Goal: Check status: Check status

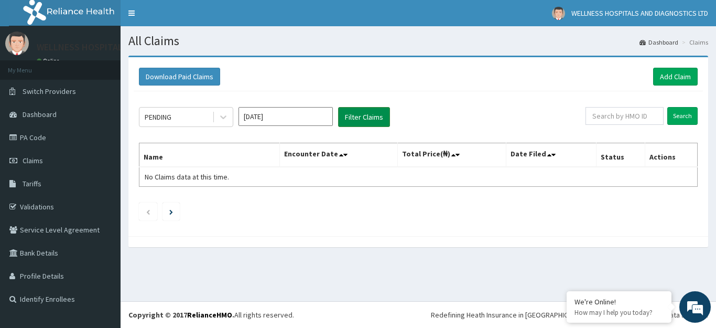
click at [368, 118] on button "Filter Claims" at bounding box center [364, 117] width 52 height 20
click at [222, 116] on icon at bounding box center [223, 117] width 10 height 10
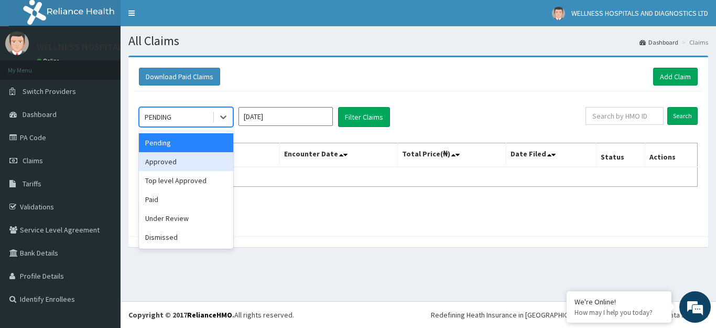
click at [184, 159] on div "Approved" at bounding box center [186, 161] width 94 height 19
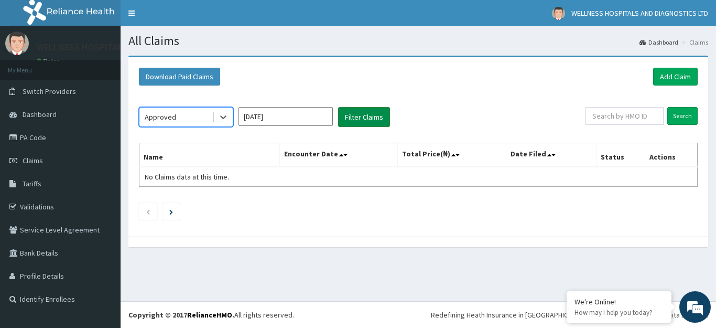
click at [352, 120] on button "Filter Claims" at bounding box center [364, 117] width 52 height 20
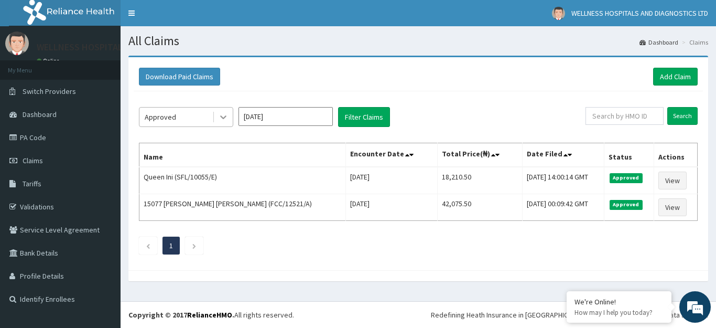
click at [222, 116] on icon at bounding box center [223, 118] width 6 height 4
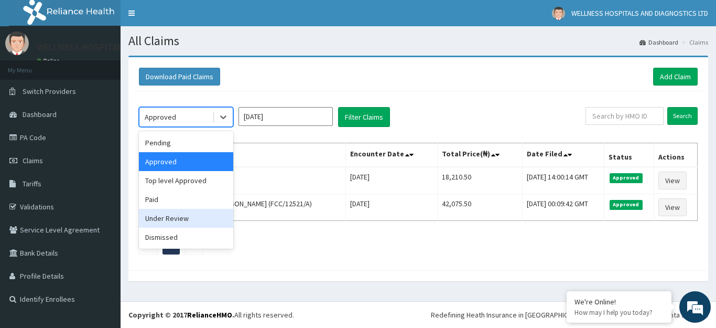
click at [192, 221] on div "Under Review" at bounding box center [186, 218] width 94 height 19
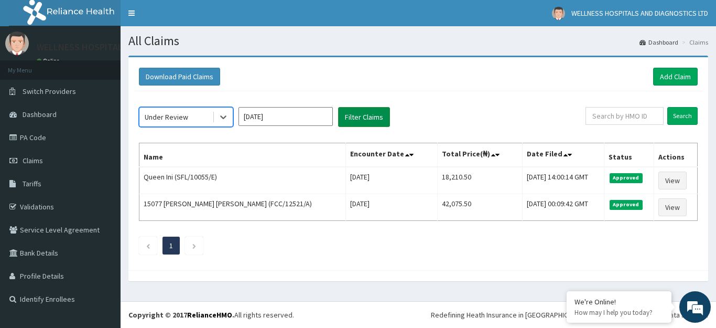
click at [354, 122] on button "Filter Claims" at bounding box center [364, 117] width 52 height 20
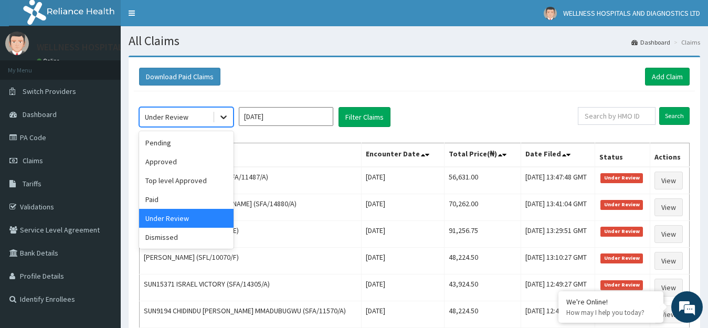
click at [225, 117] on icon at bounding box center [223, 118] width 6 height 4
click at [198, 159] on div "Approved" at bounding box center [186, 161] width 94 height 19
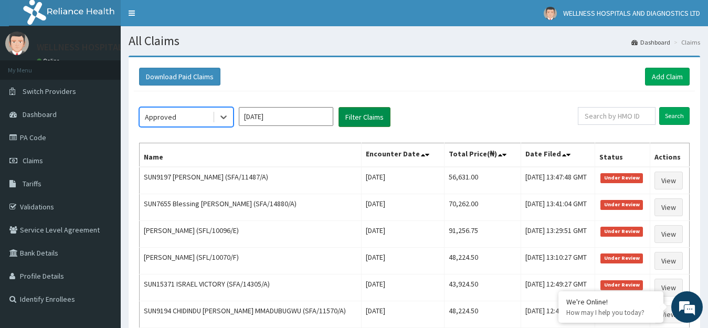
click at [349, 121] on button "Filter Claims" at bounding box center [364, 117] width 52 height 20
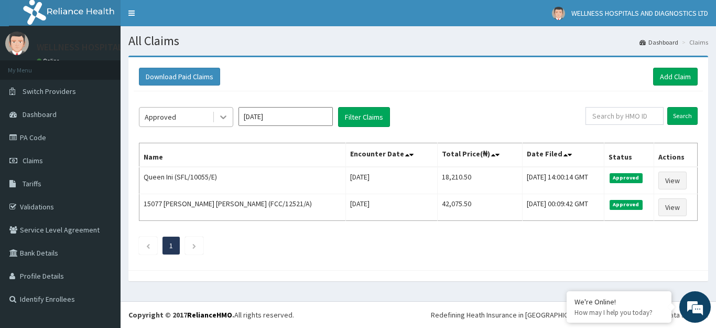
click at [223, 116] on icon at bounding box center [223, 117] width 10 height 10
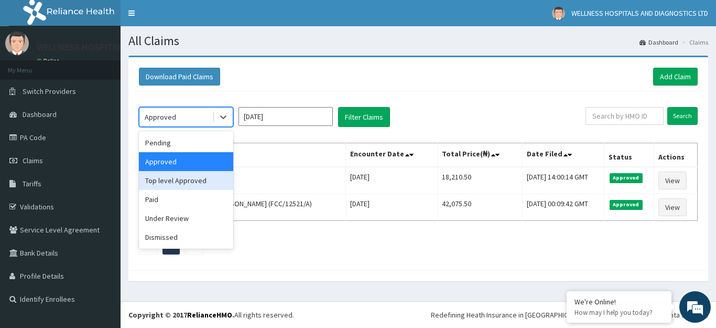
click at [191, 178] on div "Top level Approved" at bounding box center [186, 180] width 94 height 19
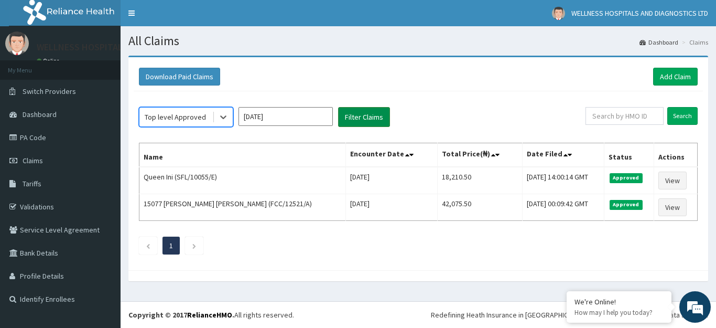
click at [354, 123] on button "Filter Claims" at bounding box center [364, 117] width 52 height 20
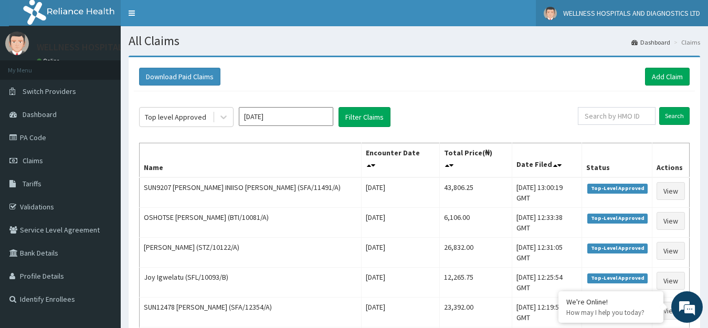
click at [687, 9] on span "WELLNESS HOSPITALS AND DIAGNOSTICS LTD" at bounding box center [631, 12] width 137 height 9
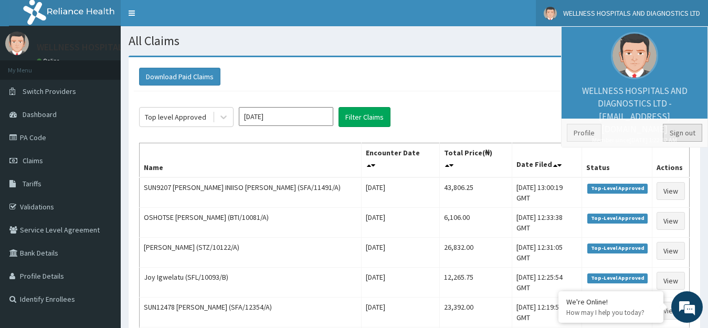
click at [689, 132] on link "Sign out" at bounding box center [681, 133] width 39 height 18
